Goal: Task Accomplishment & Management: Use online tool/utility

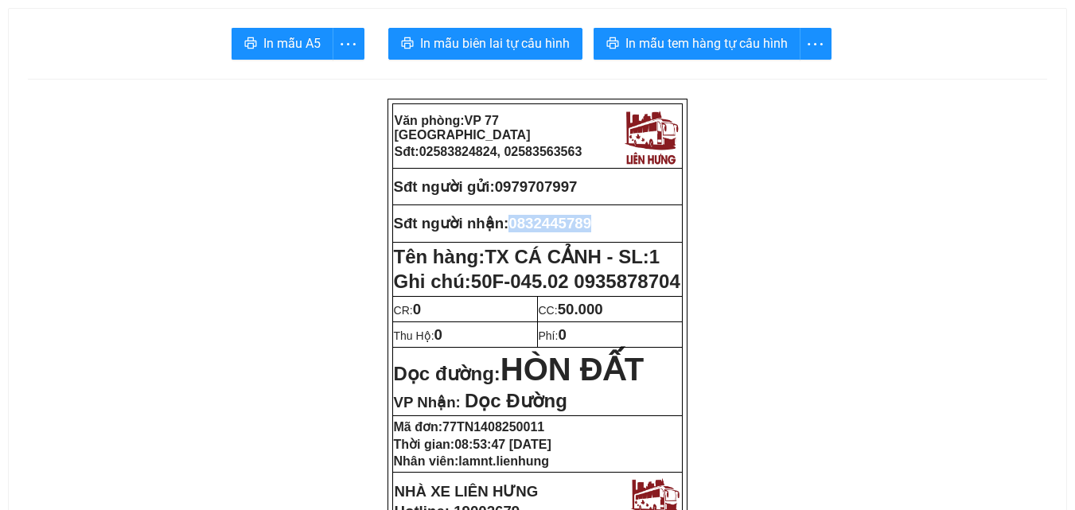
drag, startPoint x: 515, startPoint y: 224, endPoint x: 591, endPoint y: 216, distance: 76.7
click at [595, 208] on td "Sđt người nhận: 0832445789" at bounding box center [537, 223] width 290 height 37
copy span "0832445789"
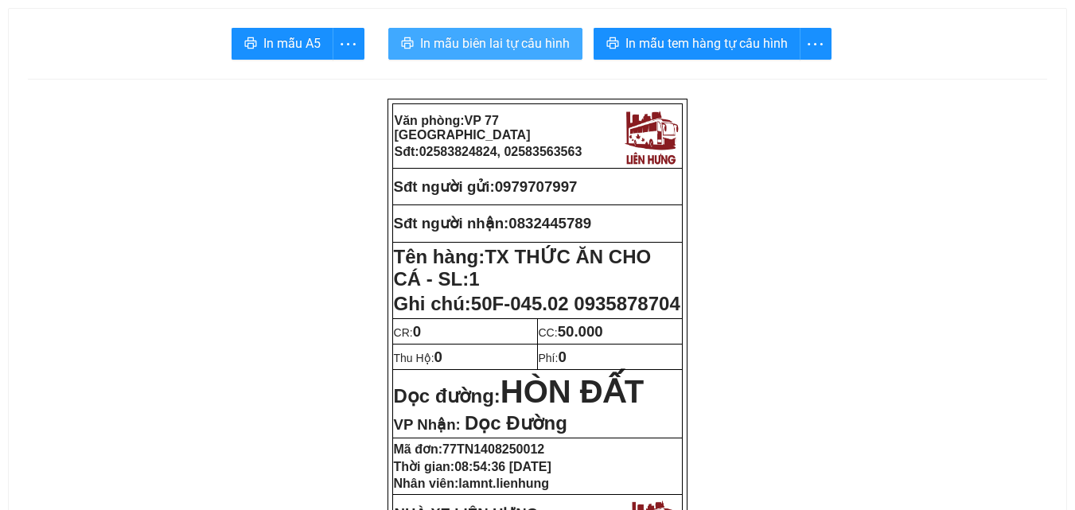
click at [541, 58] on button "In mẫu biên lai tự cấu hình" at bounding box center [485, 44] width 194 height 32
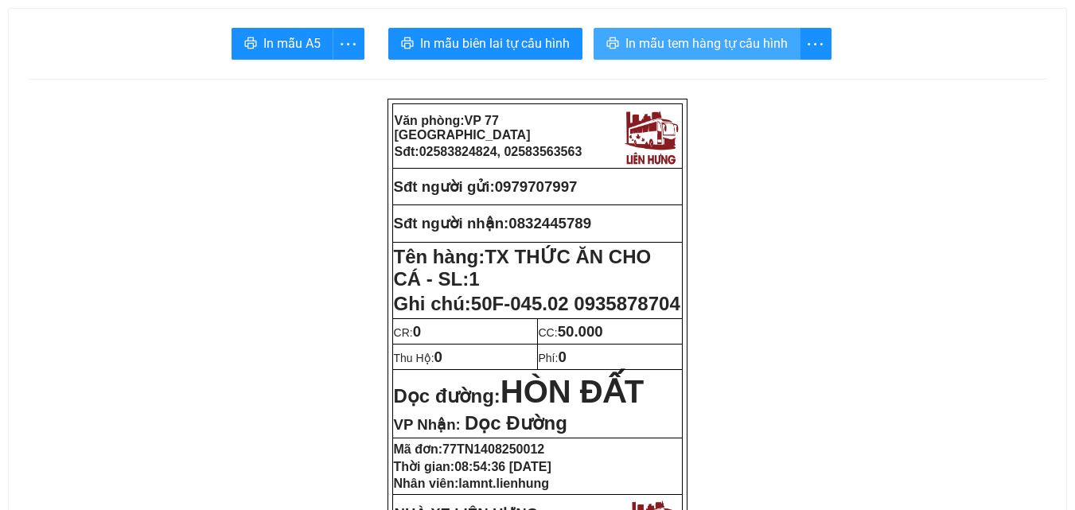
click at [649, 37] on span "In mẫu tem hàng tự cấu hình" at bounding box center [706, 43] width 162 height 20
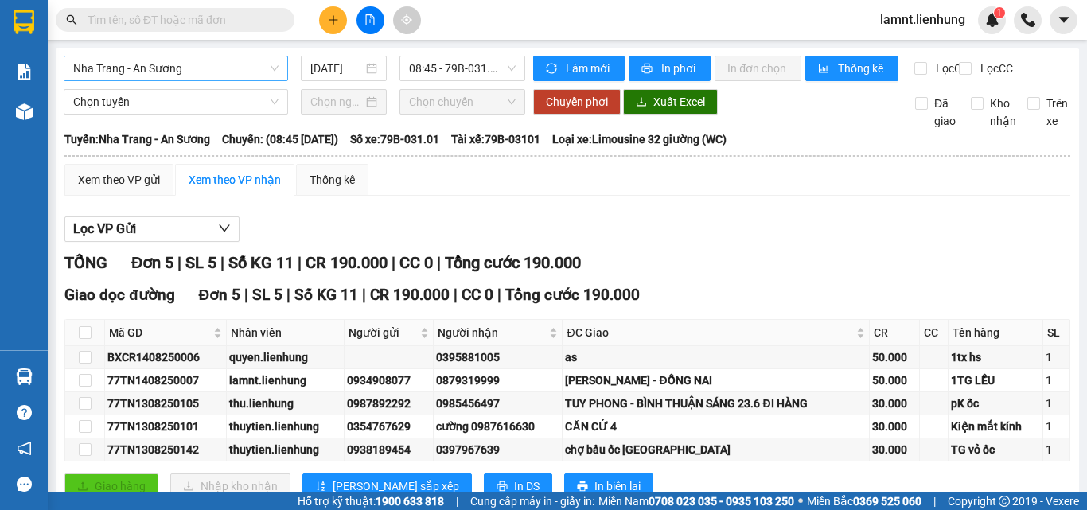
click at [175, 66] on span "Nha Trang - An Sương" at bounding box center [175, 69] width 205 height 24
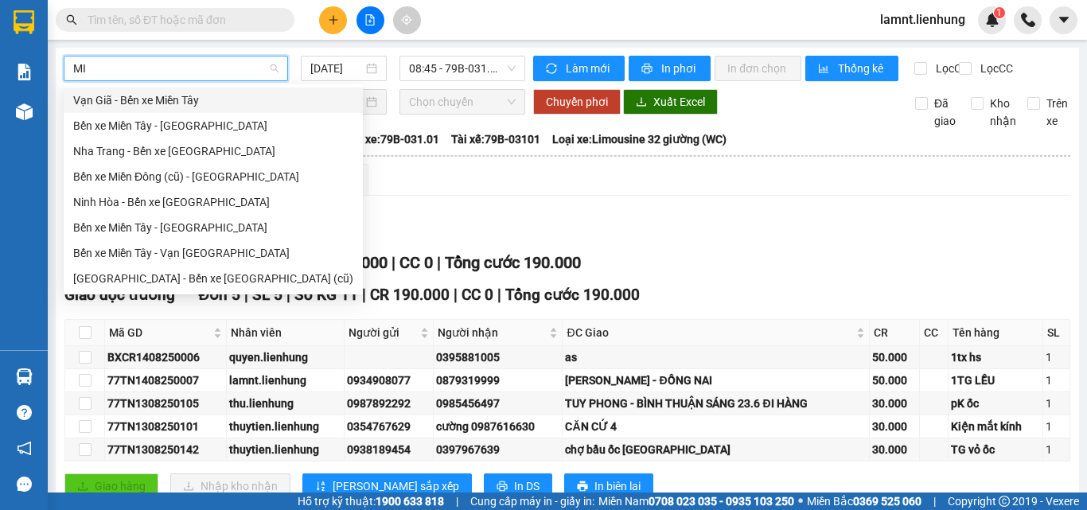
type input "MIÊ"
click at [204, 279] on div "[GEOGRAPHIC_DATA] - Bến xe [GEOGRAPHIC_DATA] (cũ)" at bounding box center [213, 279] width 280 height 18
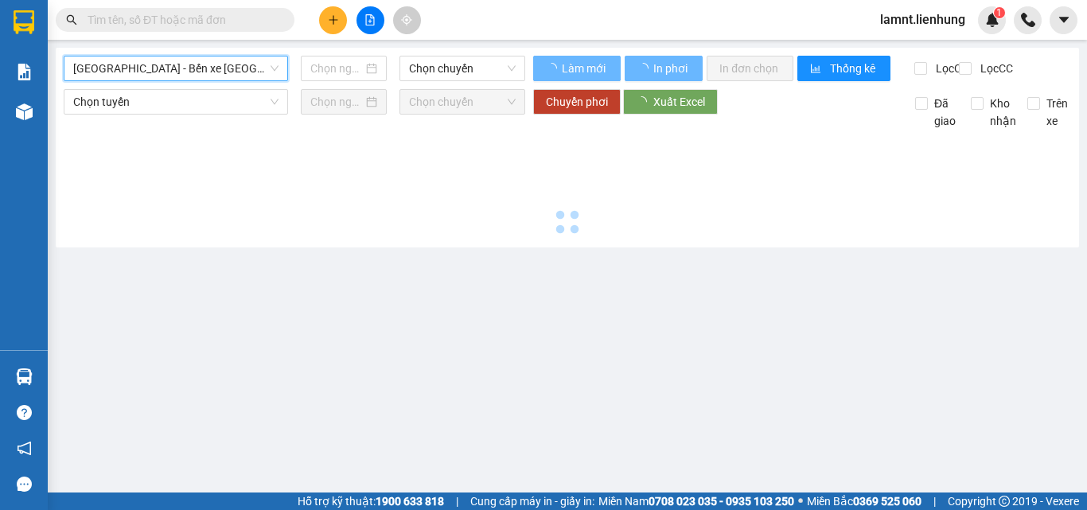
type input "[DATE]"
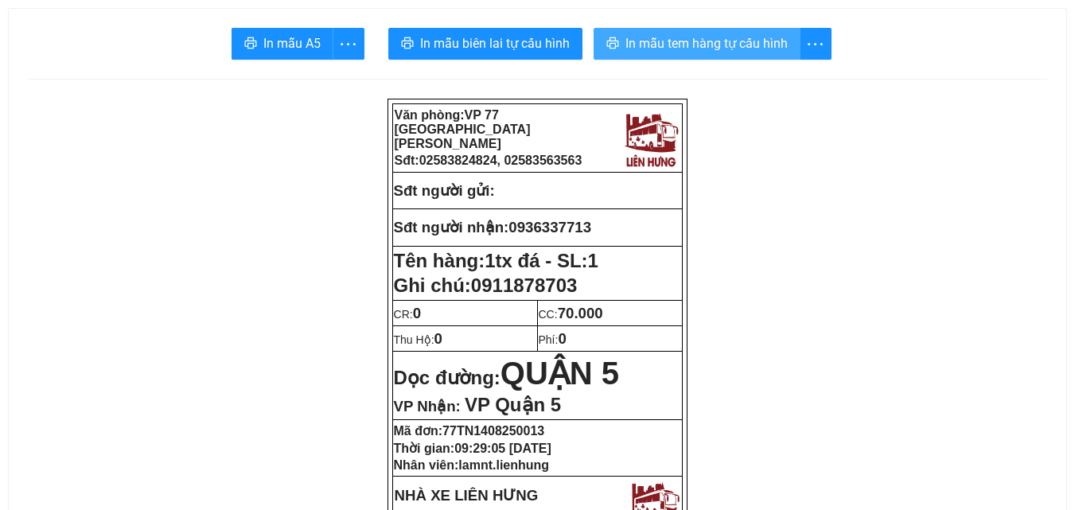
click at [729, 51] on span "In mẫu tem hàng tự cấu hình" at bounding box center [706, 43] width 162 height 20
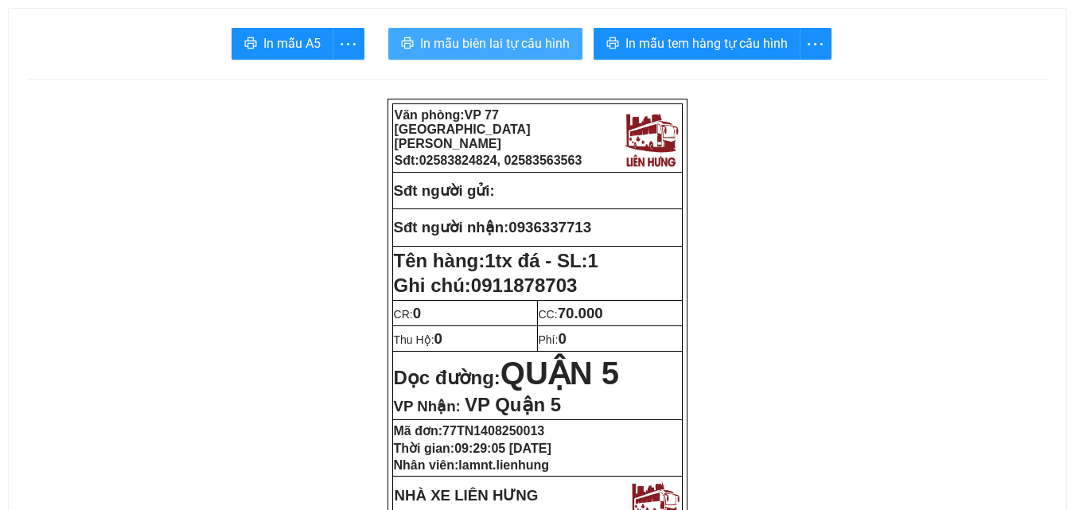
click at [520, 43] on span "In mẫu biên lai tự cấu hình" at bounding box center [495, 43] width 150 height 20
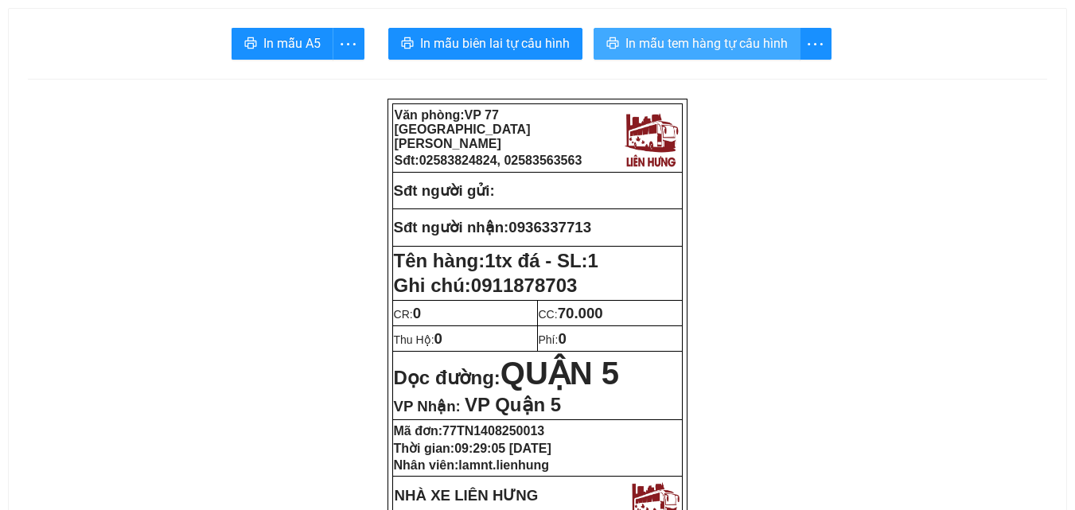
click at [706, 46] on span "In mẫu tem hàng tự cấu hình" at bounding box center [706, 43] width 162 height 20
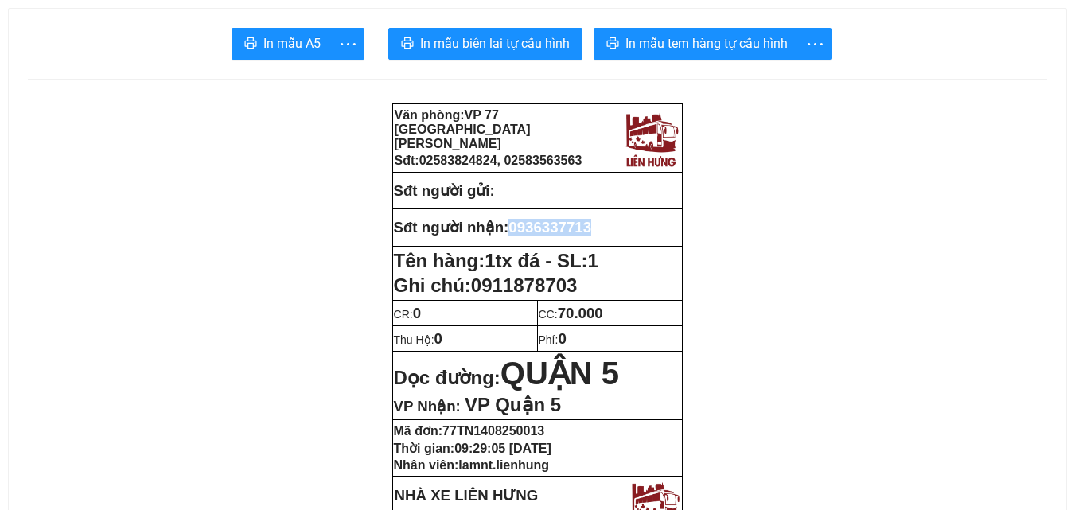
drag, startPoint x: 516, startPoint y: 226, endPoint x: 595, endPoint y: 224, distance: 78.8
click at [591, 224] on span "0936337713" at bounding box center [550, 227] width 83 height 17
copy span "0936337713"
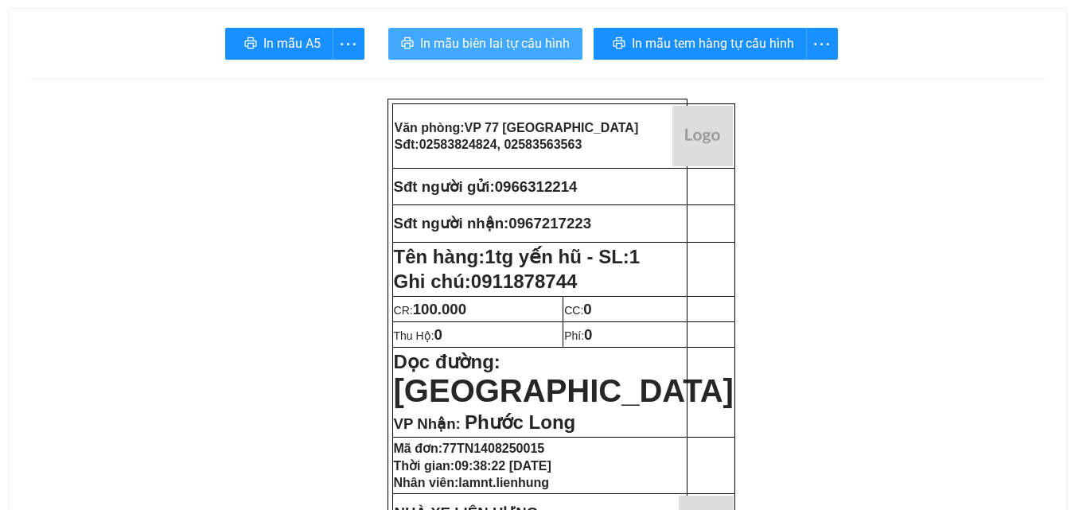
click at [555, 39] on span "In mẫu biên lai tự cấu hình" at bounding box center [495, 43] width 150 height 20
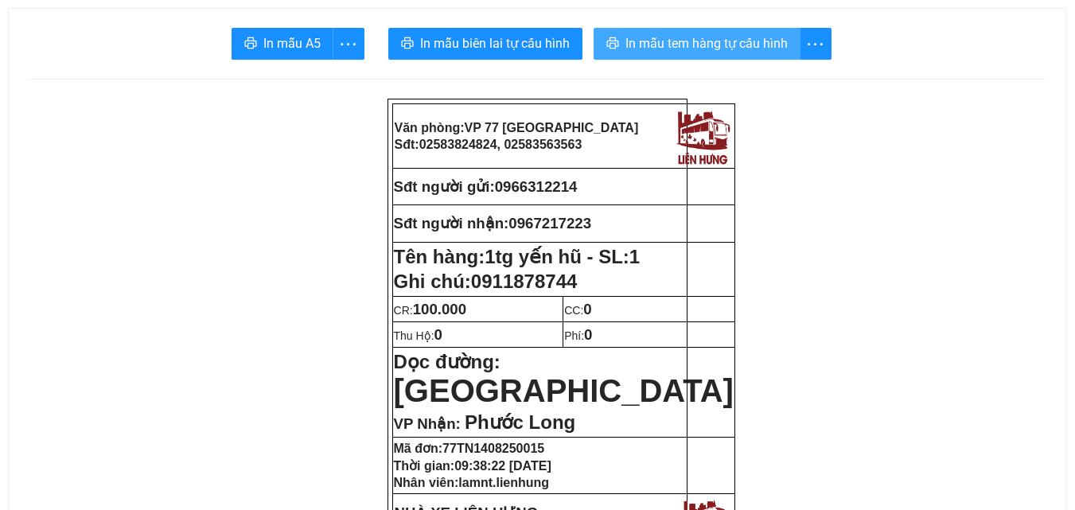
click at [655, 41] on span "In mẫu tem hàng tự cấu hình" at bounding box center [706, 43] width 162 height 20
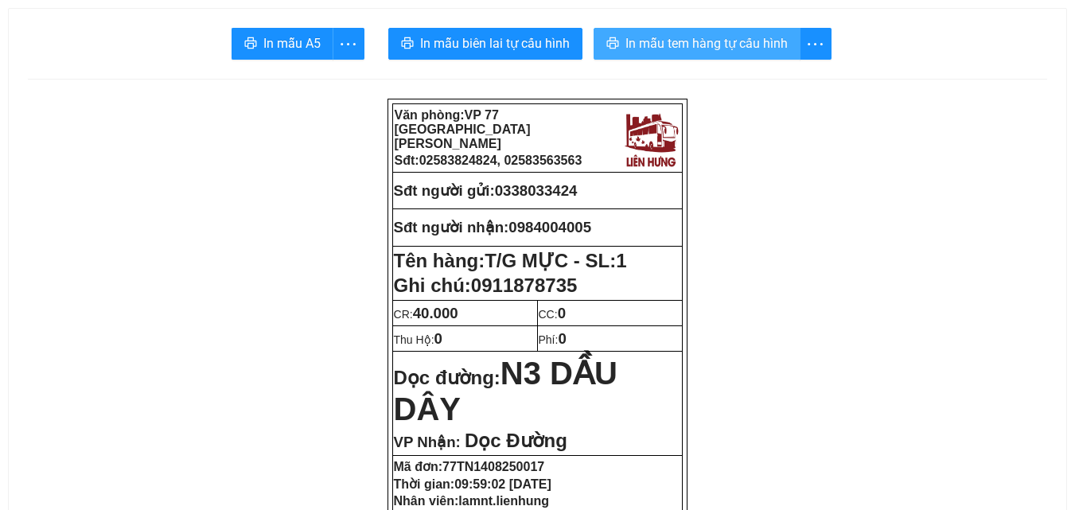
click at [725, 49] on span "In mẫu tem hàng tự cấu hình" at bounding box center [706, 43] width 162 height 20
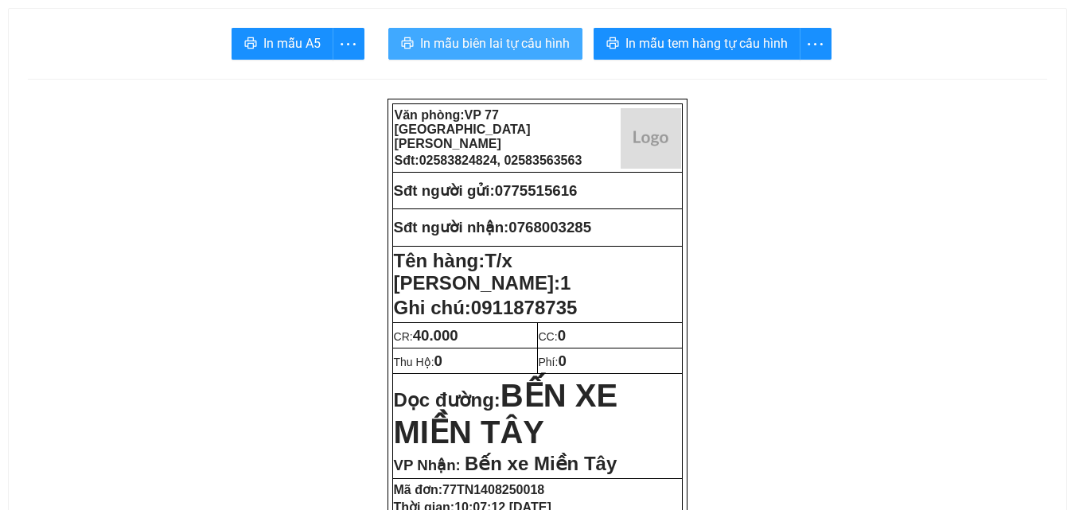
click at [548, 40] on span "In mẫu biên lai tự cấu hình" at bounding box center [495, 43] width 150 height 20
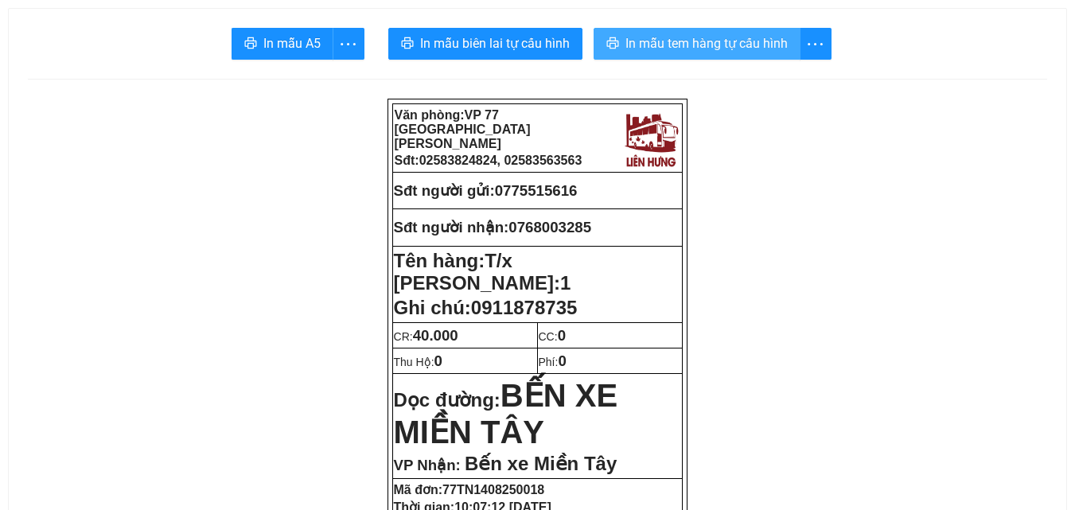
click at [772, 44] on span "In mẫu tem hàng tự cấu hình" at bounding box center [706, 43] width 162 height 20
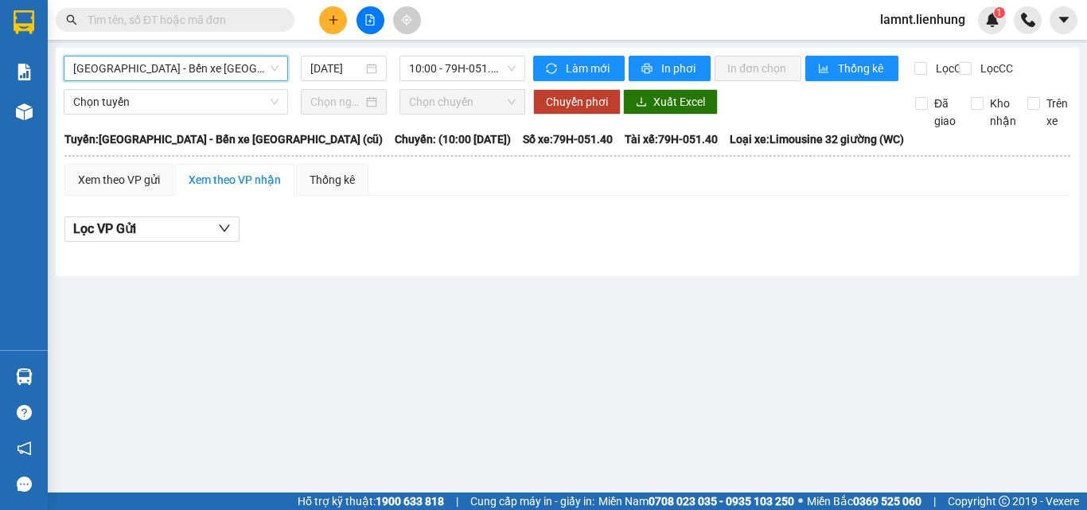
click at [220, 81] on div "[GEOGRAPHIC_DATA] - Bến xe [GEOGRAPHIC_DATA] (cũ) [GEOGRAPHIC_DATA] - [GEOGRAPH…" at bounding box center [295, 68] width 462 height 25
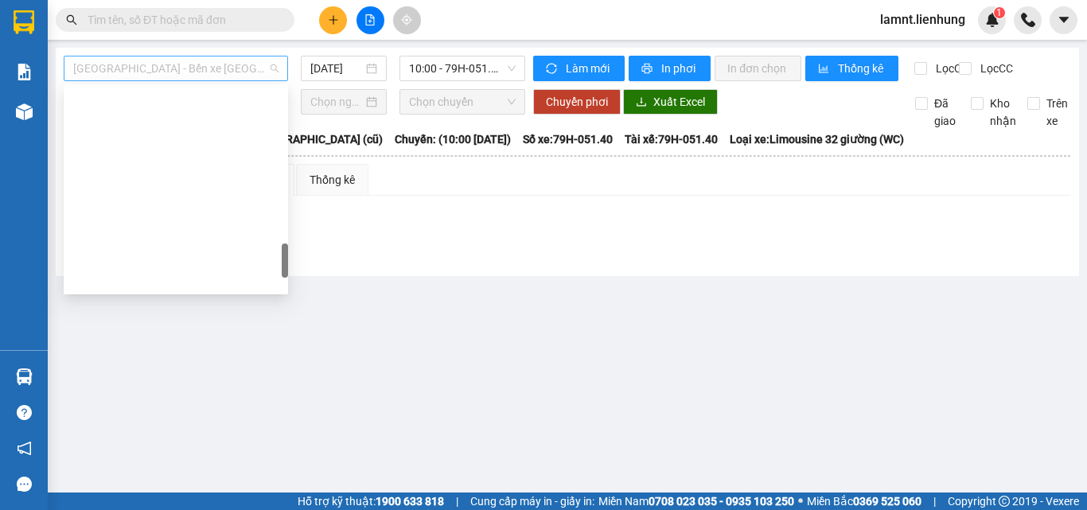
click at [217, 71] on span "[GEOGRAPHIC_DATA] - Bến xe [GEOGRAPHIC_DATA] (cũ)" at bounding box center [175, 69] width 205 height 24
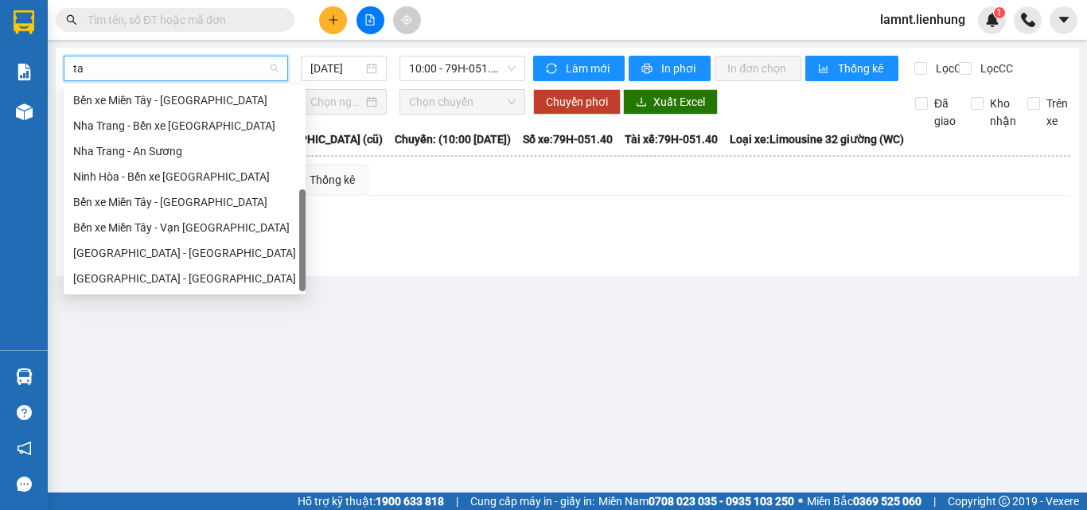
scroll to position [25, 0]
type input "tâ"
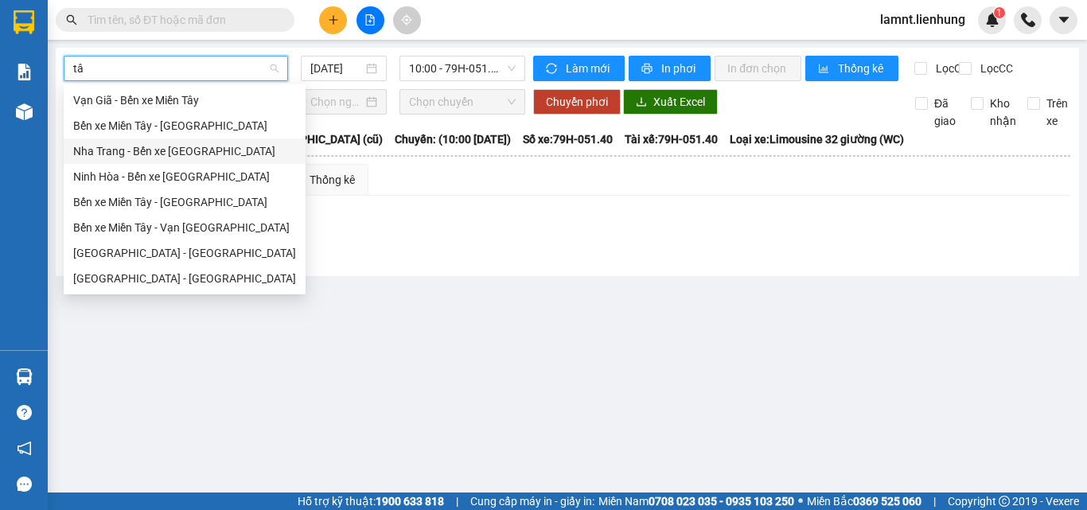
click at [197, 148] on div "Nha Trang - Bến xe [GEOGRAPHIC_DATA]" at bounding box center [184, 151] width 223 height 18
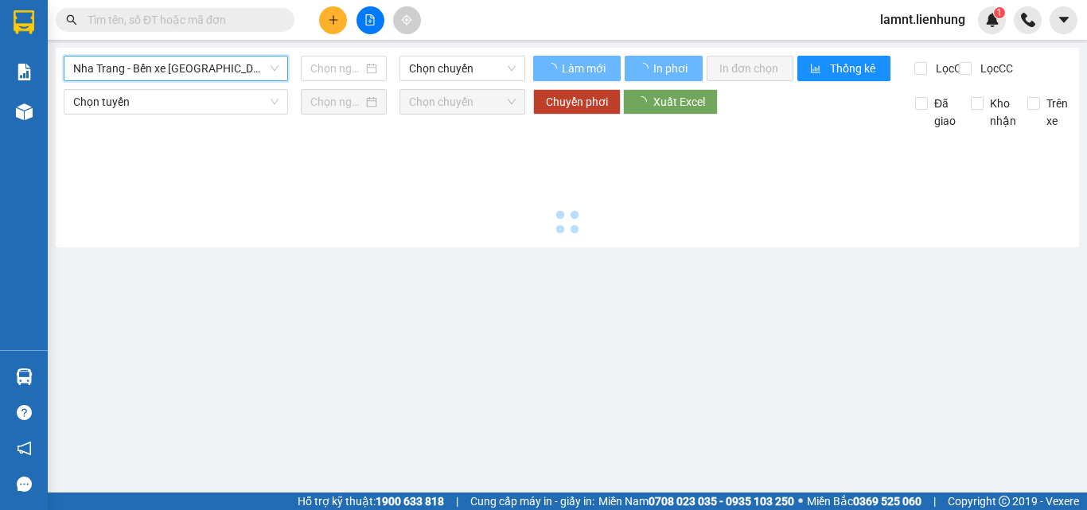
type input "[DATE]"
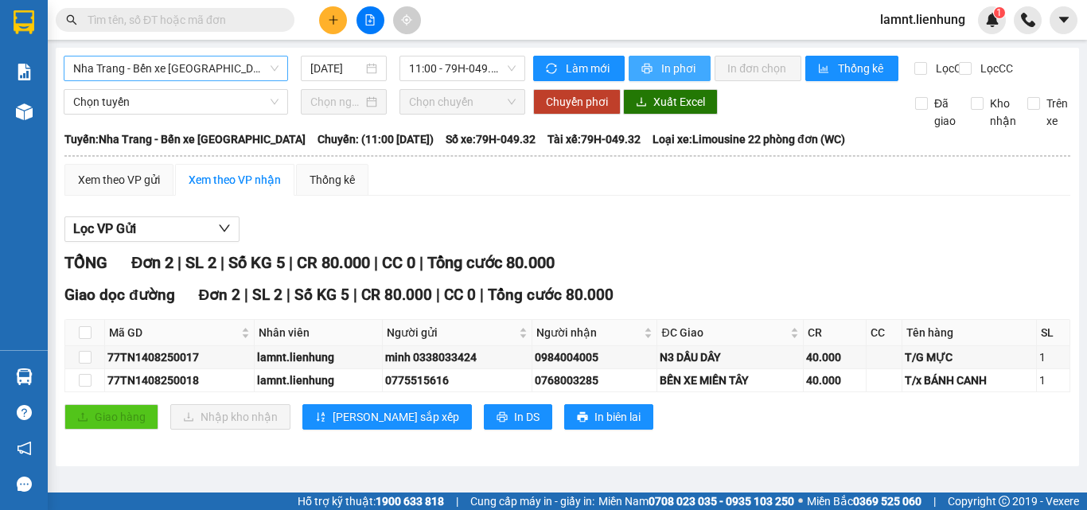
click at [677, 73] on span "In phơi" at bounding box center [679, 69] width 37 height 18
